Goal: Transaction & Acquisition: Book appointment/travel/reservation

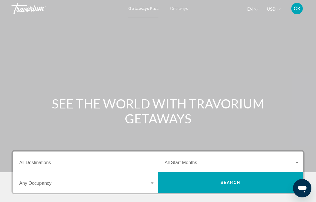
click at [38, 159] on div "Destination All Destinations" at bounding box center [86, 162] width 135 height 18
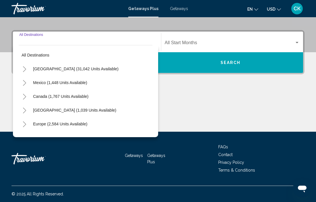
click at [59, 153] on div "Travorium" at bounding box center [39, 158] width 57 height 17
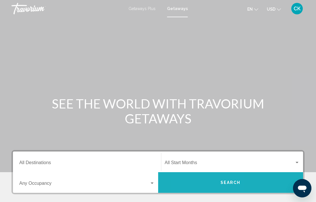
click at [200, 182] on button "Search" at bounding box center [230, 182] width 145 height 21
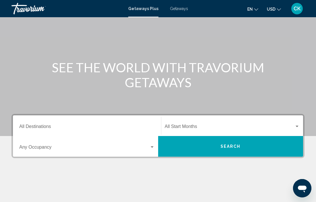
scroll to position [36, 0]
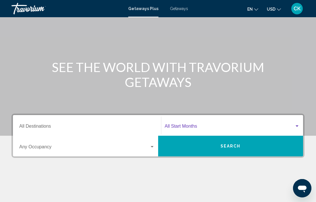
click at [184, 126] on span "Search widget" at bounding box center [230, 127] width 130 height 5
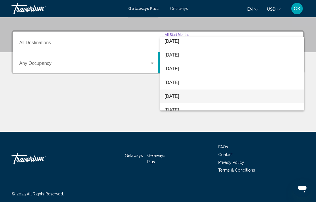
scroll to position [30, 0]
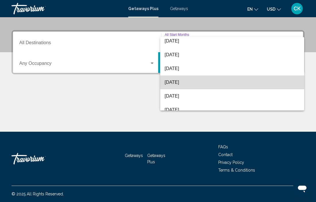
click at [186, 84] on span "[DATE]" at bounding box center [232, 83] width 135 height 14
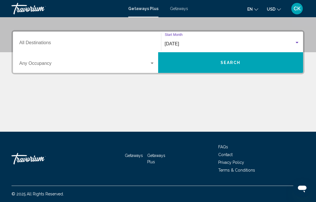
click at [185, 67] on button "Search" at bounding box center [230, 62] width 145 height 21
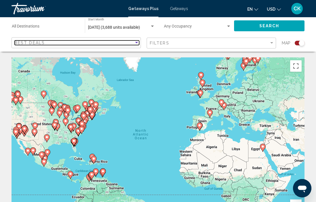
click at [136, 43] on div "Sort by" at bounding box center [136, 42] width 3 height 1
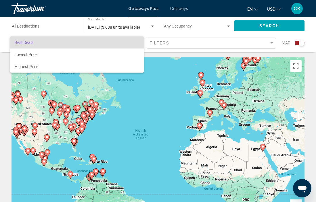
click at [271, 43] on div at bounding box center [158, 101] width 316 height 202
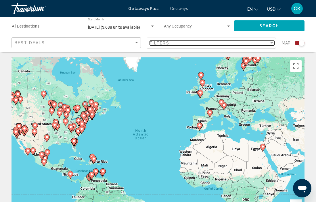
click at [271, 43] on div "Filter" at bounding box center [271, 42] width 3 height 1
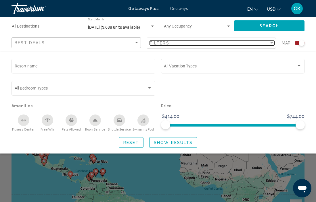
click at [271, 43] on div "Filter" at bounding box center [271, 42] width 3 height 1
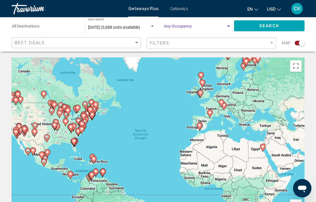
click at [228, 27] on div "Search widget" at bounding box center [228, 26] width 5 height 5
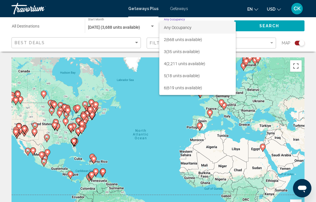
click at [228, 27] on span "Any Occupancy" at bounding box center [197, 28] width 67 height 12
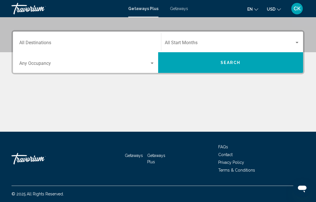
scroll to position [120, 0]
click at [35, 42] on input "Destination All Destinations" at bounding box center [86, 43] width 135 height 5
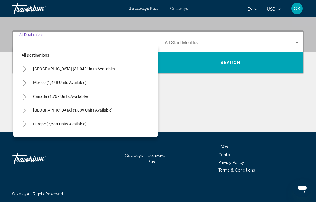
scroll to position [0, 0]
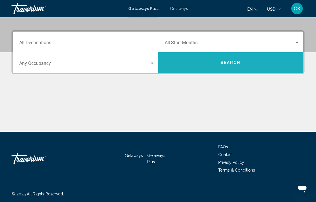
click at [262, 67] on button "Search" at bounding box center [230, 62] width 145 height 21
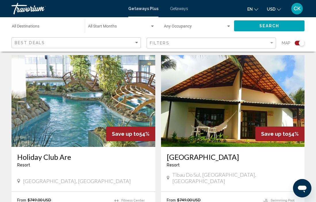
scroll to position [613, 0]
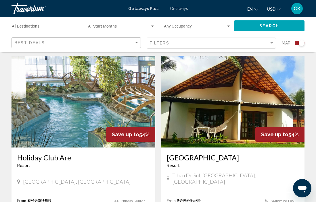
click at [141, 79] on img "Main content" at bounding box center [83, 102] width 144 height 92
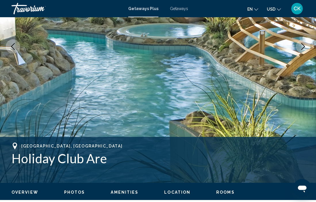
scroll to position [107, 0]
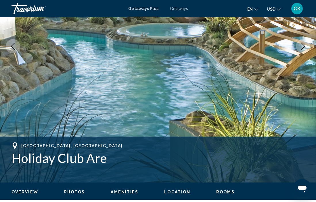
click at [303, 92] on img "Main content" at bounding box center [158, 46] width 316 height 273
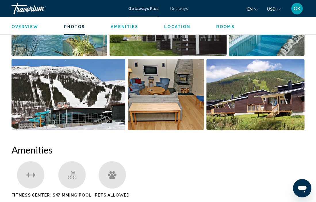
scroll to position [439, 0]
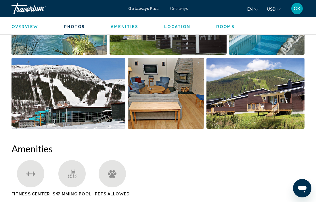
click at [112, 119] on img "Open full-screen image slider" at bounding box center [68, 93] width 114 height 71
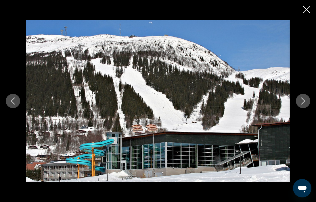
scroll to position [514, 0]
click at [303, 103] on icon "Next image" at bounding box center [302, 101] width 7 height 7
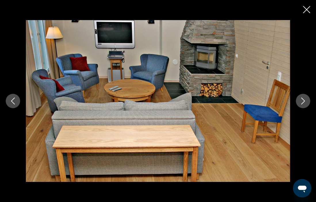
click at [303, 103] on icon "Next image" at bounding box center [302, 101] width 7 height 7
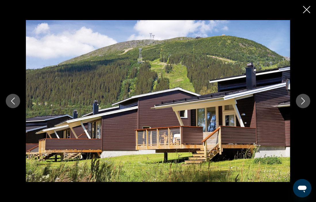
click at [303, 103] on icon "Next image" at bounding box center [302, 101] width 7 height 7
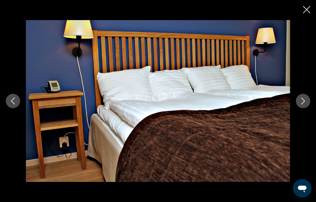
click at [303, 103] on icon "Next image" at bounding box center [302, 101] width 7 height 7
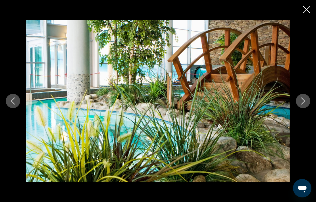
click at [303, 104] on icon "Next image" at bounding box center [302, 101] width 7 height 7
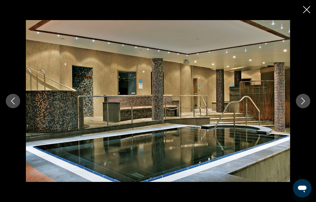
click at [303, 104] on icon "Next image" at bounding box center [302, 101] width 7 height 7
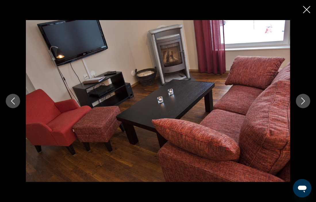
click at [306, 10] on icon "Close slideshow" at bounding box center [306, 9] width 7 height 7
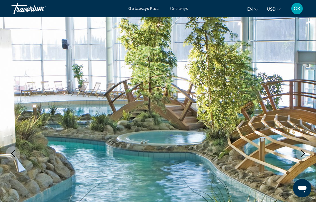
scroll to position [0, 0]
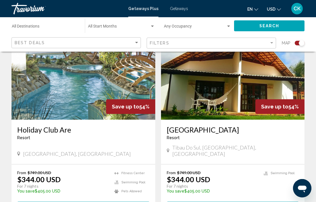
scroll to position [641, 0]
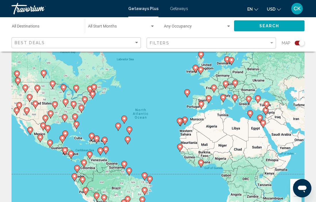
scroll to position [60, 0]
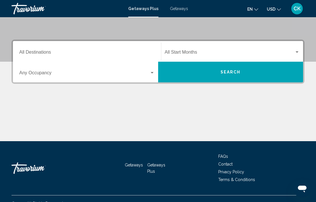
scroll to position [111, 0]
click at [41, 53] on input "Destination All Destinations" at bounding box center [86, 53] width 135 height 5
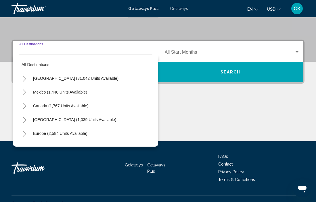
scroll to position [120, 0]
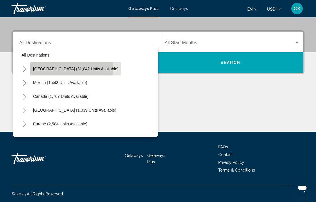
click at [71, 69] on span "[GEOGRAPHIC_DATA] (31,042 units available)" at bounding box center [75, 69] width 85 height 5
type input "**********"
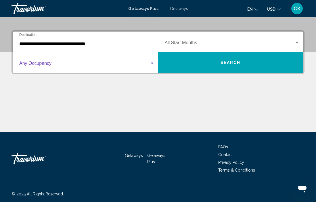
click at [150, 64] on div "Search widget" at bounding box center [151, 63] width 5 height 5
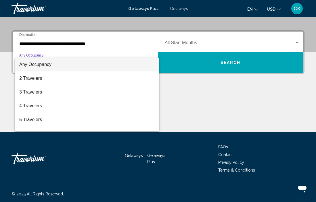
click at [223, 59] on div at bounding box center [158, 101] width 316 height 202
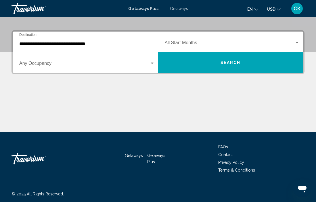
click at [234, 47] on div "Start Month All Start Months" at bounding box center [232, 42] width 135 height 18
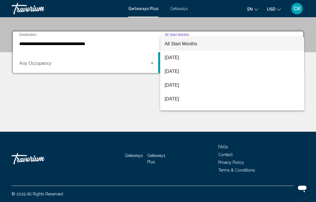
click at [207, 44] on span "All Start Months" at bounding box center [232, 44] width 135 height 14
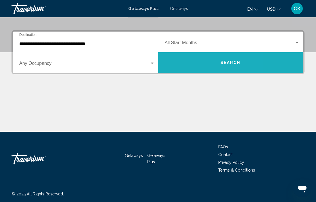
click at [210, 62] on button "Search" at bounding box center [230, 62] width 145 height 21
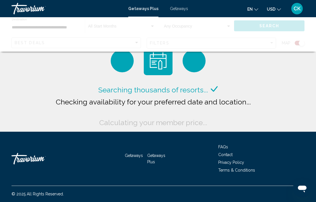
click at [177, 10] on span "Getaways" at bounding box center [179, 8] width 18 height 5
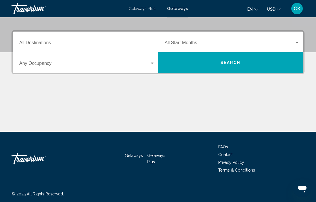
scroll to position [120, 0]
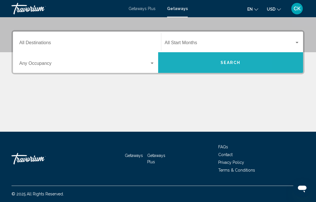
click at [178, 62] on button "Search" at bounding box center [230, 62] width 145 height 21
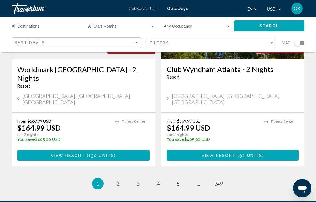
scroll to position [1154, 0]
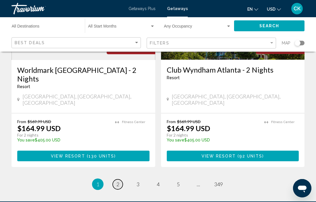
click at [118, 181] on span "2" at bounding box center [117, 184] width 3 height 6
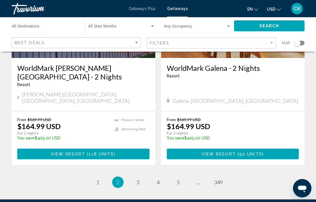
scroll to position [1155, 0]
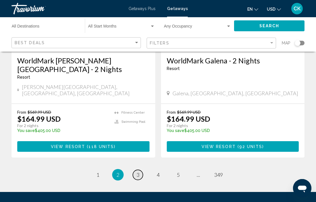
click at [138, 172] on span "3" at bounding box center [137, 175] width 3 height 6
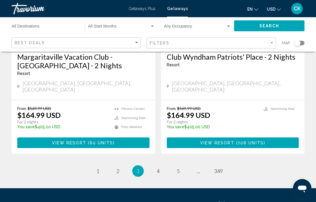
scroll to position [1155, 0]
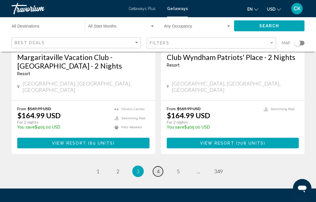
click at [157, 168] on span "4" at bounding box center [158, 171] width 3 height 6
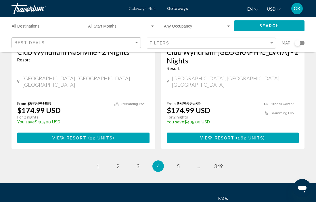
scroll to position [1180, 0]
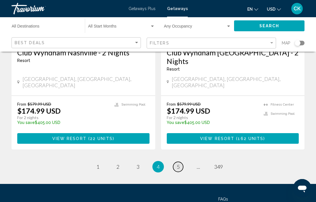
click at [176, 162] on link "page 5" at bounding box center [178, 167] width 10 height 10
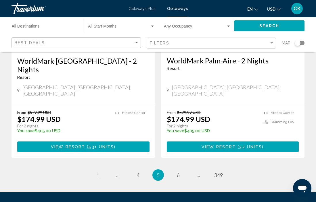
scroll to position [1154, 0]
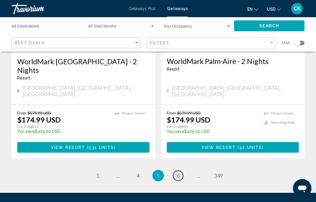
click at [179, 173] on span "6" at bounding box center [178, 176] width 3 height 6
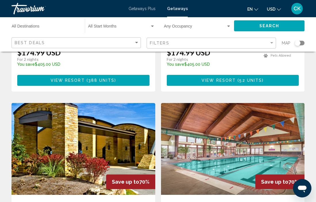
scroll to position [1123, 0]
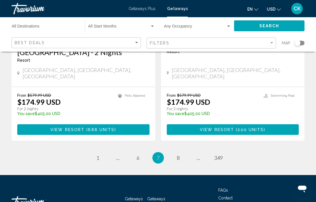
scroll to position [1163, 0]
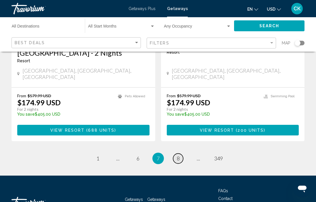
click at [177, 155] on span "8" at bounding box center [178, 158] width 3 height 6
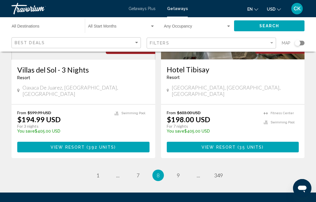
scroll to position [1163, 0]
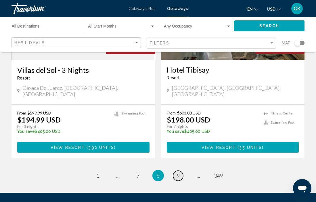
click at [181, 171] on link "page 9" at bounding box center [178, 176] width 10 height 10
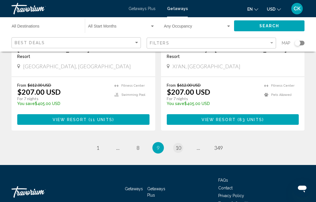
scroll to position [1145, 0]
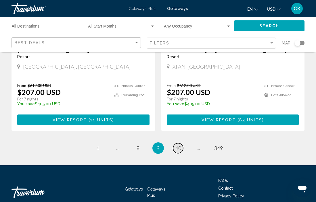
click at [176, 145] on span "10" at bounding box center [178, 148] width 6 height 6
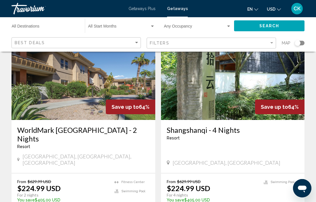
scroll to position [1091, 0]
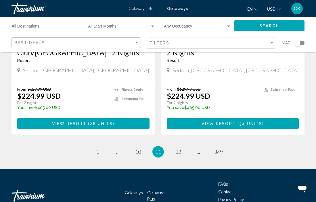
scroll to position [1146, 0]
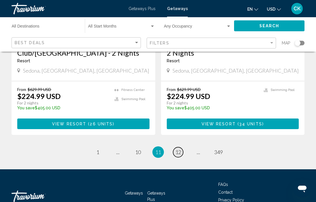
click at [178, 149] on span "12" at bounding box center [178, 152] width 6 height 6
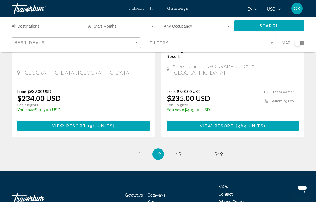
scroll to position [1180, 0]
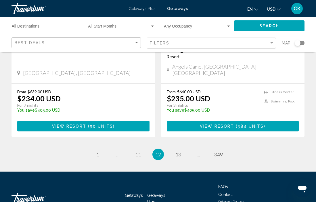
click at [185, 149] on ul "12 / 349 page 1 page ... page 11 You're on page 12 page 13 page ... page 349" at bounding box center [157, 154] width 293 height 11
click at [182, 150] on link "page 13" at bounding box center [178, 155] width 10 height 10
